Goal: Transaction & Acquisition: Purchase product/service

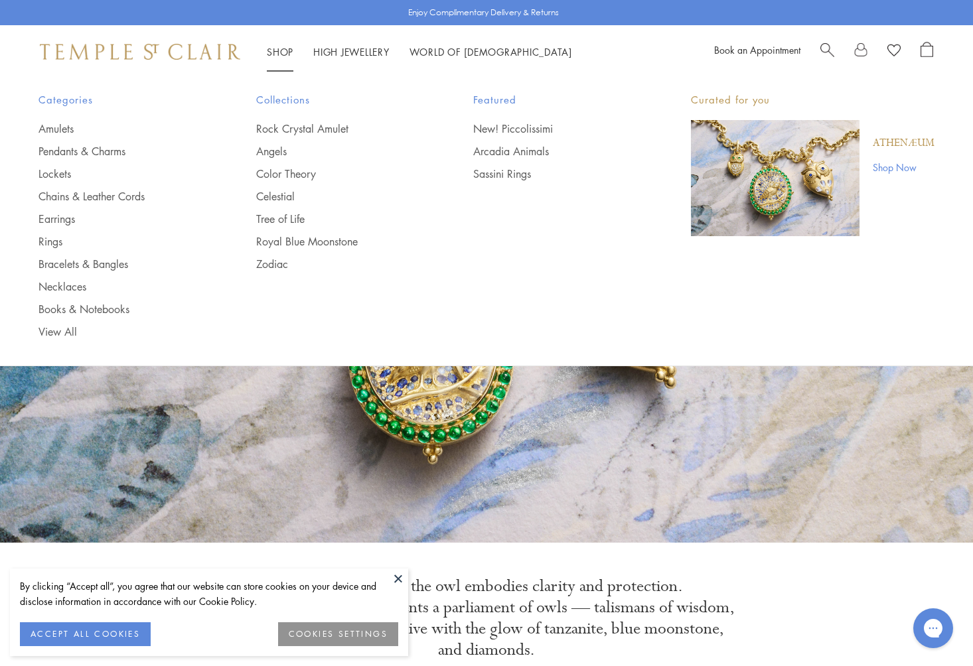
click at [287, 49] on link "Shop Shop" at bounding box center [280, 51] width 27 height 13
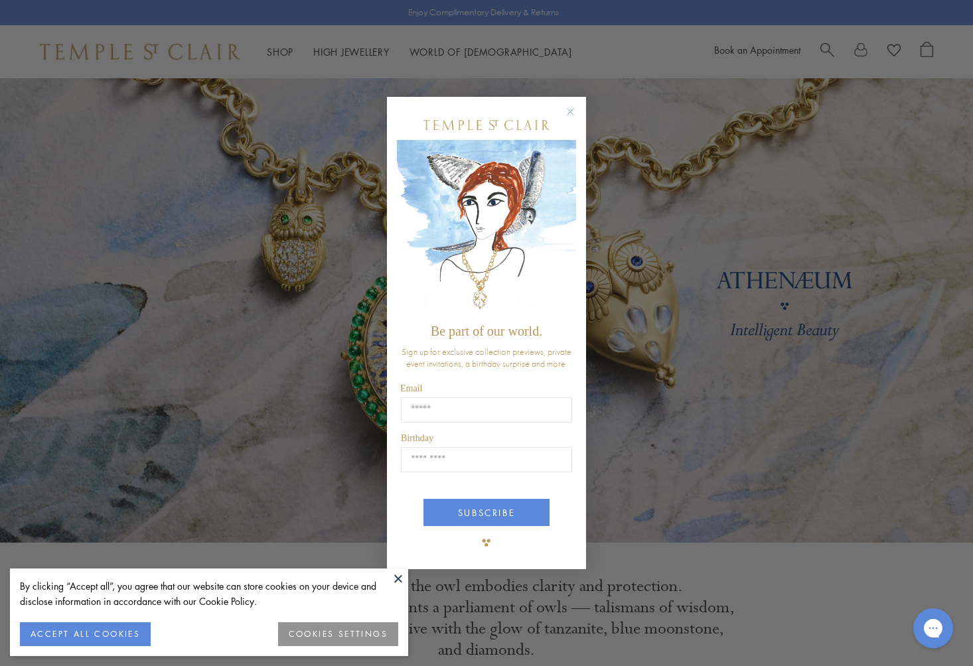
click at [567, 109] on circle "Close dialog" at bounding box center [571, 112] width 16 height 16
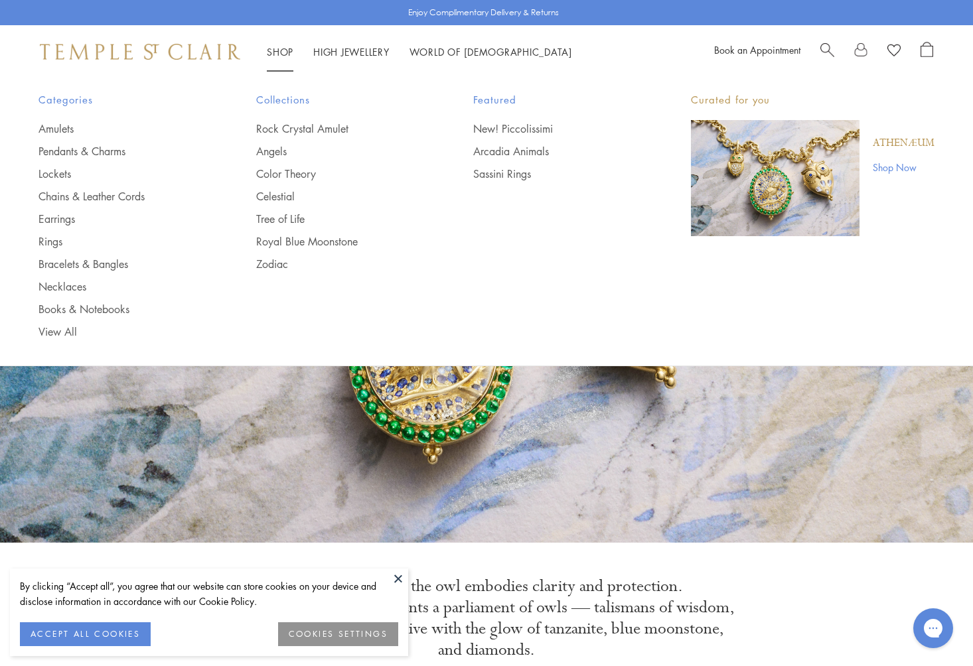
click at [275, 57] on li "Shop Shop Categories Amulets Pendants & Charms Lockets Chains & Leather Cords E…" at bounding box center [280, 52] width 27 height 17
click at [269, 152] on link "Angels" at bounding box center [338, 151] width 165 height 15
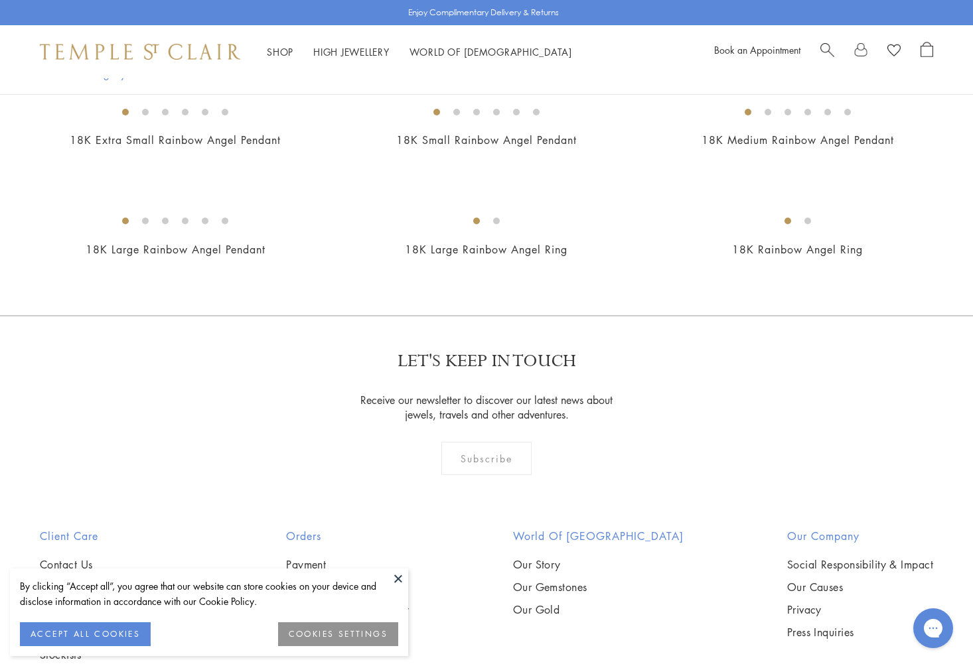
scroll to position [778, 0]
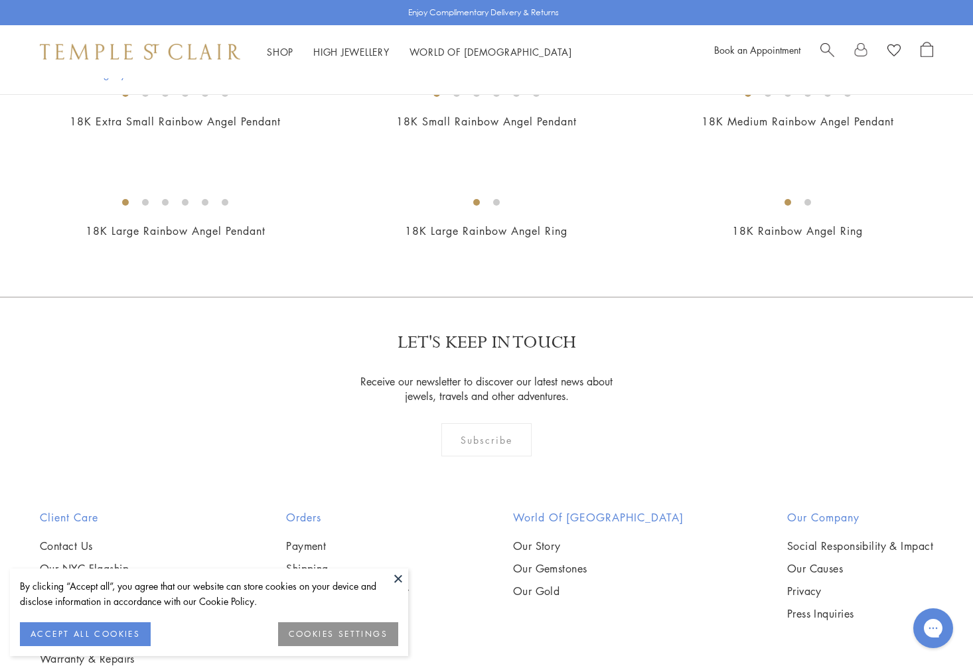
click at [0, 0] on img at bounding box center [0, 0] width 0 height 0
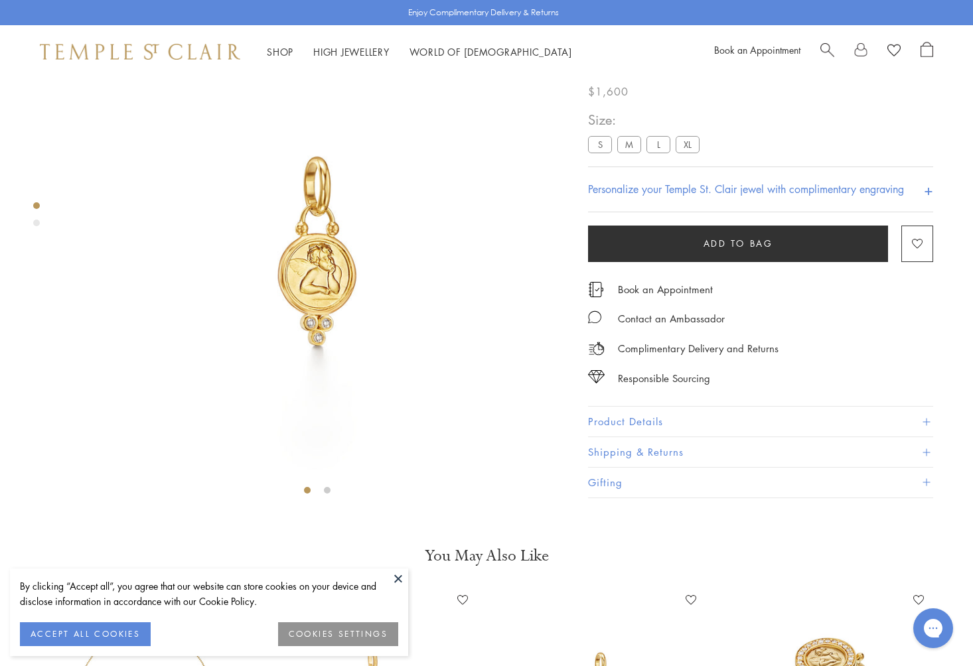
click at [592, 153] on label "S" at bounding box center [600, 144] width 24 height 17
